Goal: Ask a question: Seek information or help from site administrators or community

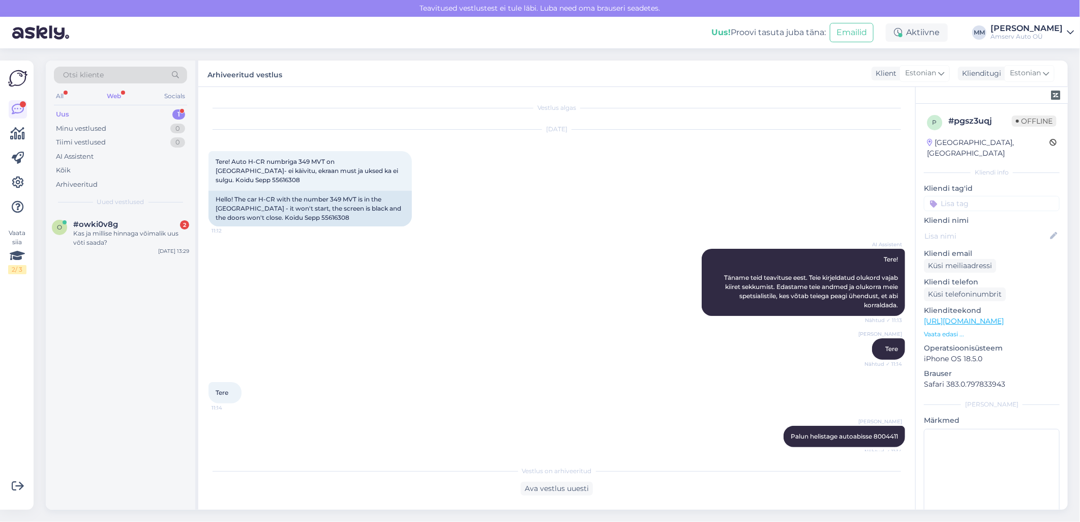
scroll to position [181, 0]
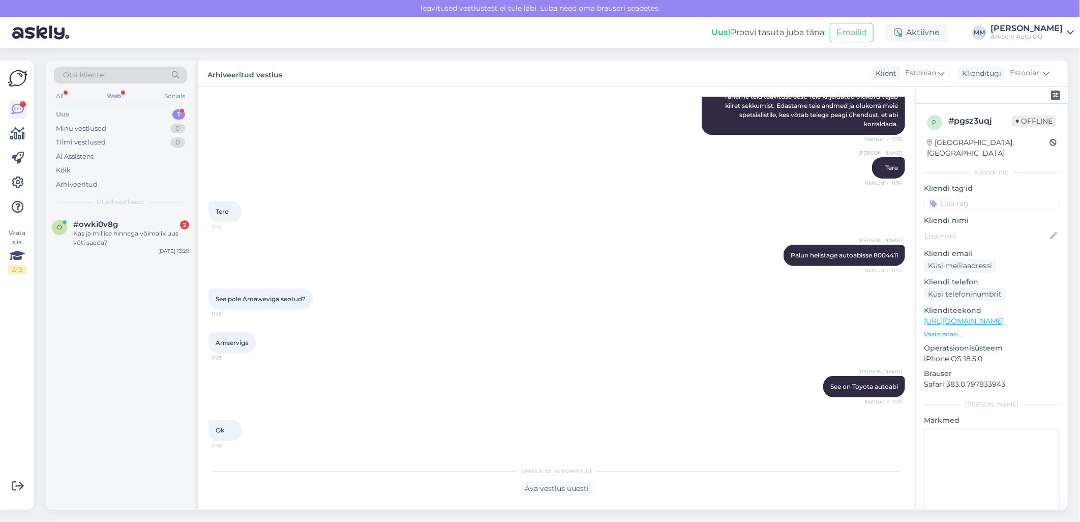
click at [120, 96] on div "Web" at bounding box center [114, 95] width 18 height 13
click at [124, 113] on div "Uus 1" at bounding box center [120, 114] width 133 height 14
click at [124, 234] on div "Kas ja millise hinnaga võimalik uus võti saada?" at bounding box center [131, 238] width 116 height 18
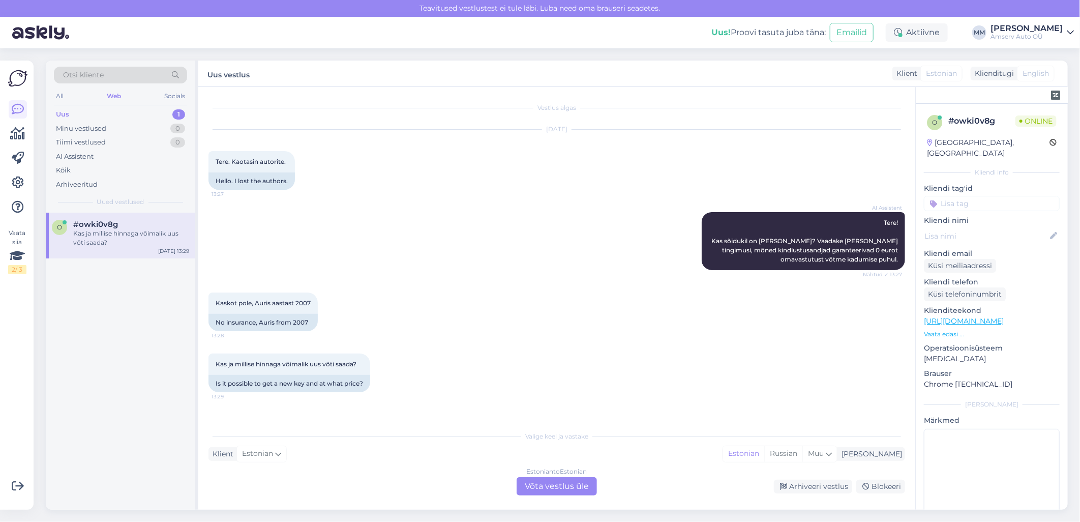
click at [539, 487] on div "Estonian to Estonian Võta vestlus üle" at bounding box center [556, 486] width 80 height 18
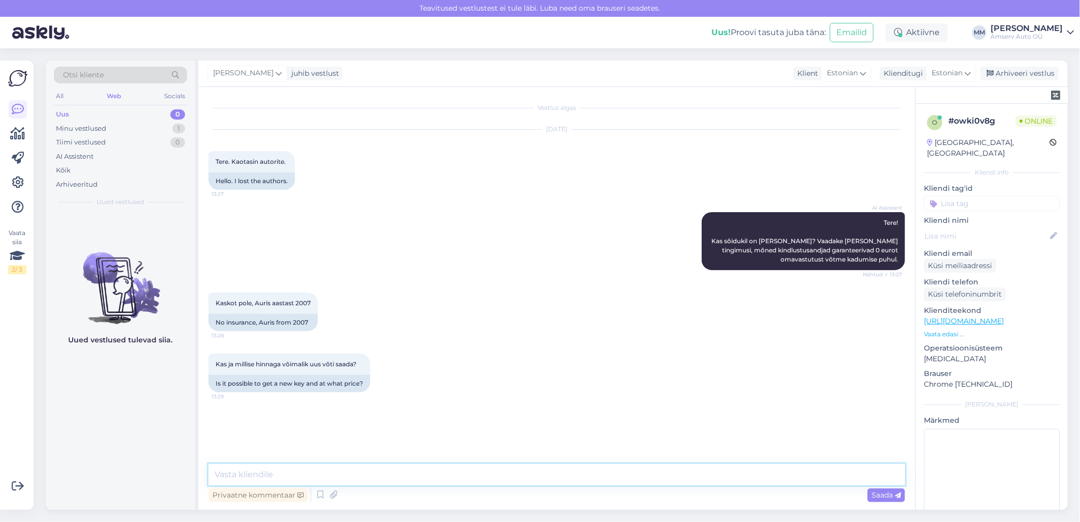
click at [490, 476] on textarea at bounding box center [556, 474] width 696 height 21
type textarea "Palun auto [DOMAIN_NAME]"
type textarea "Mis esindus sobib?"
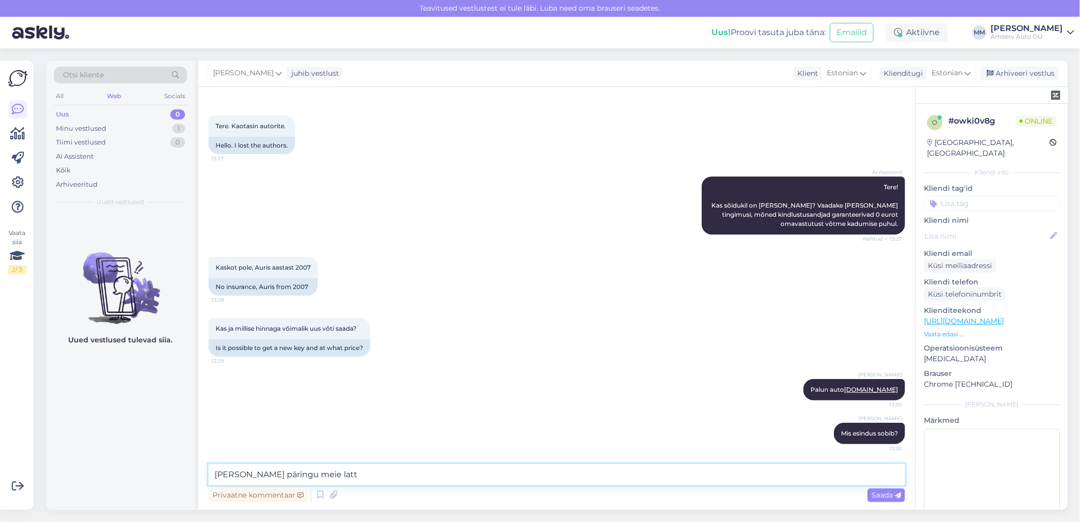
type textarea "[PERSON_NAME] päringu meie lattu"
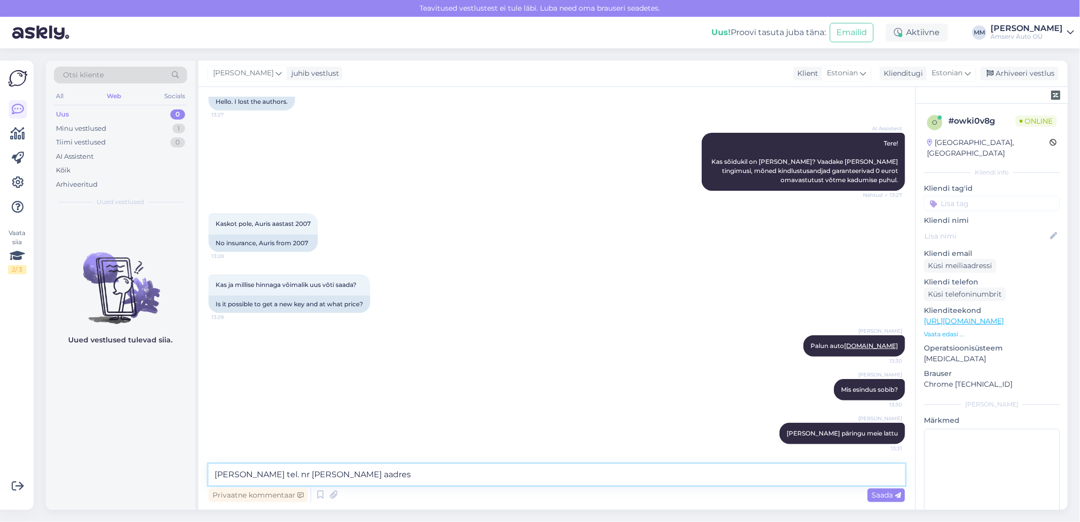
type textarea "Palun Teie tel. nr ja meili aadress"
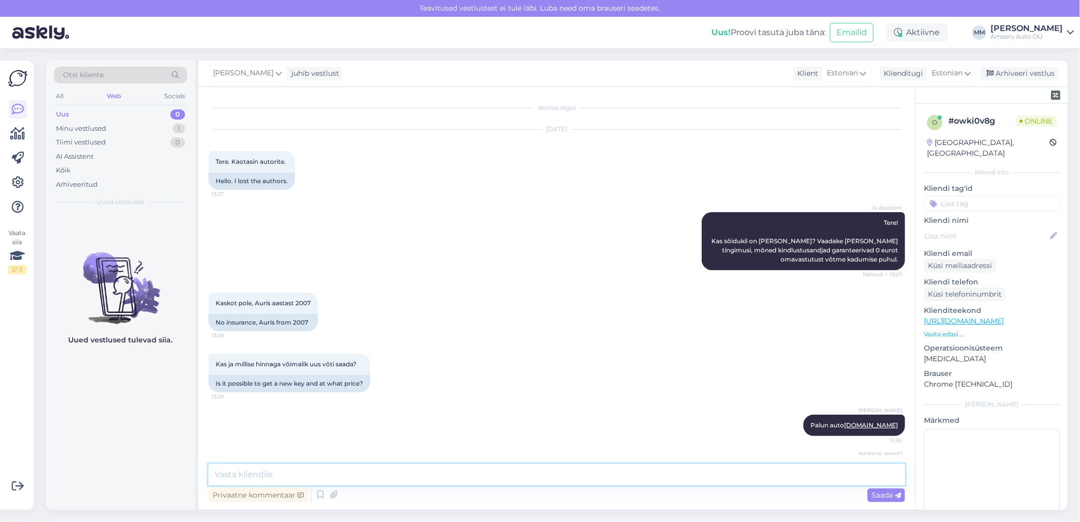
scroll to position [123, 0]
